Goal: Task Accomplishment & Management: Manage account settings

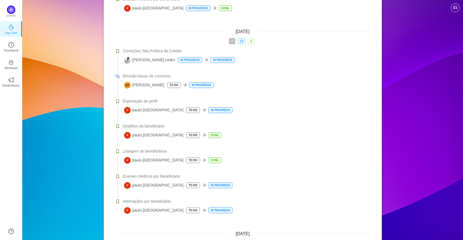
scroll to position [429, 0]
click at [8, 72] on ul "Day One TimeSpent Workload Notifications About" at bounding box center [11, 59] width 22 height 78
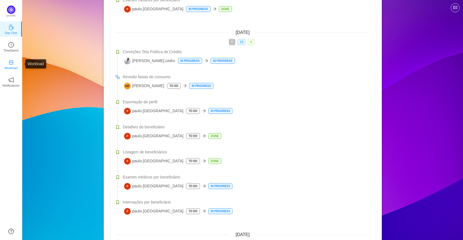
click at [11, 67] on p "Workload" at bounding box center [10, 67] width 13 height 5
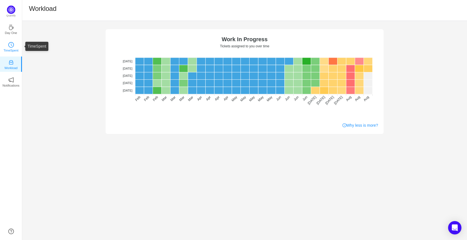
click at [9, 46] on icon "icon: clock-circle" at bounding box center [11, 45] width 6 height 6
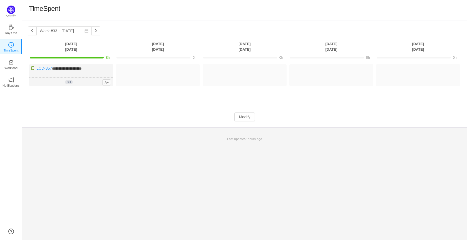
click at [11, 55] on ul "Day One TimeSpent Workload Notifications About" at bounding box center [11, 59] width 22 height 78
click at [10, 68] on p "Workload" at bounding box center [10, 67] width 13 height 5
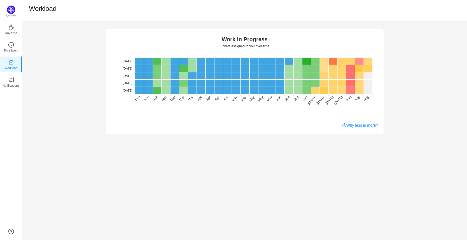
click at [137, 168] on div "No data No WIP Optimal (1-4) High (5-10) Overburdened (10+) Work In Progress Ti…" at bounding box center [244, 130] width 445 height 219
